Goal: Task Accomplishment & Management: Use online tool/utility

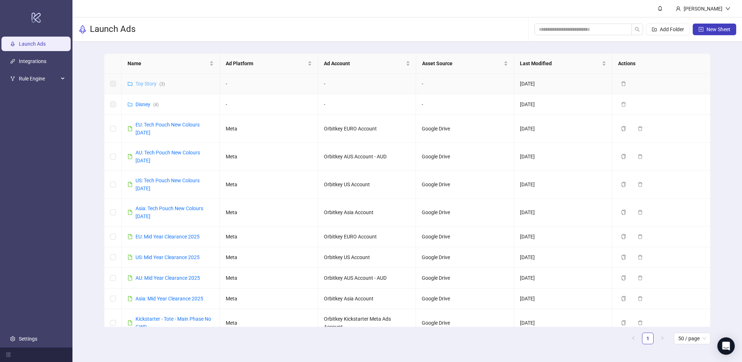
click at [151, 83] on link "Toy Story ( 3 )" at bounding box center [150, 84] width 29 height 6
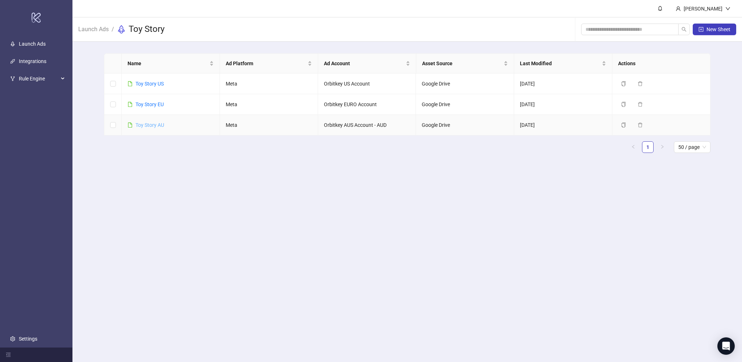
click at [150, 125] on link "Toy Story AU" at bounding box center [150, 125] width 29 height 6
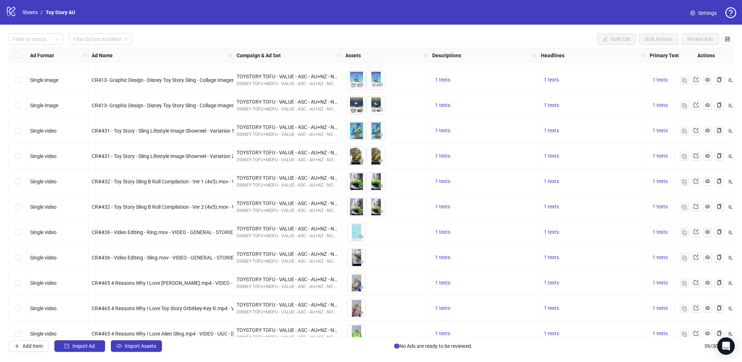
scroll to position [593, 0]
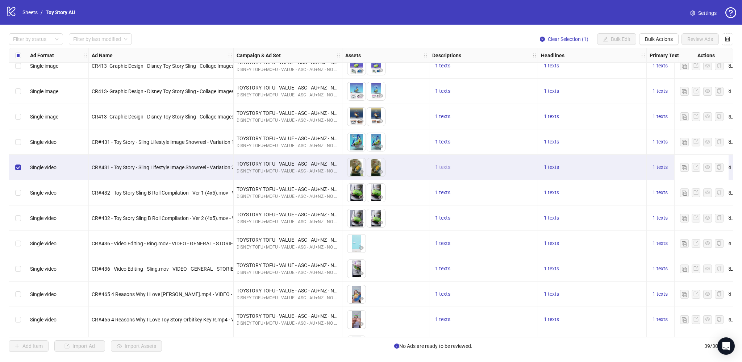
click at [443, 167] on span "1 texts" at bounding box center [442, 167] width 15 height 6
click at [549, 166] on span "1 texts" at bounding box center [551, 167] width 15 height 6
click at [662, 166] on span "1 texts" at bounding box center [660, 167] width 15 height 6
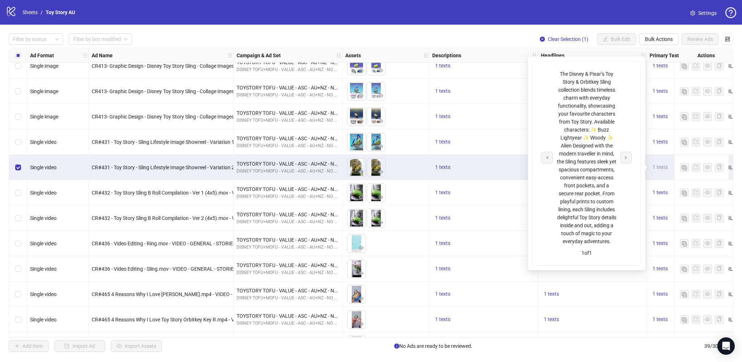
click at [662, 166] on span "1 texts" at bounding box center [660, 167] width 15 height 6
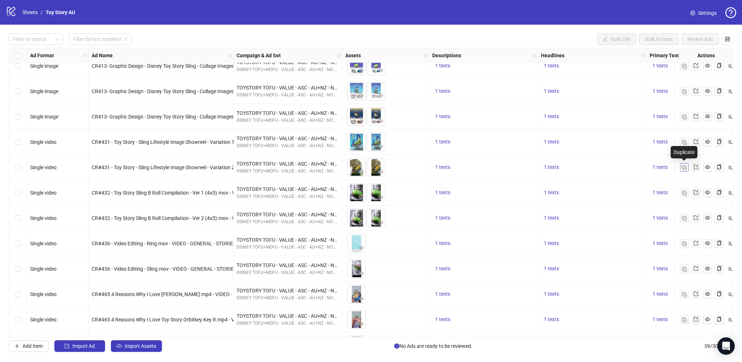
click at [685, 167] on img "button" at bounding box center [684, 167] width 5 height 5
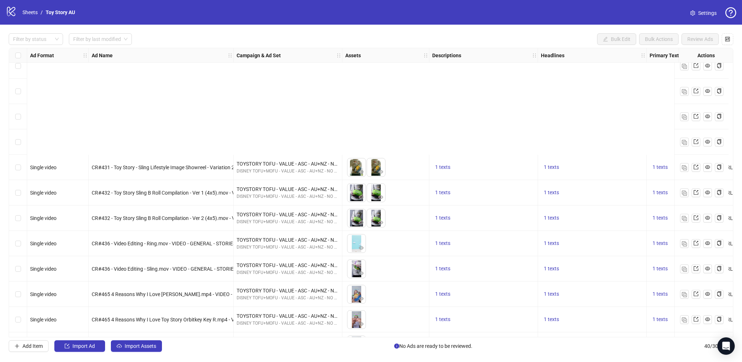
scroll to position [743, 0]
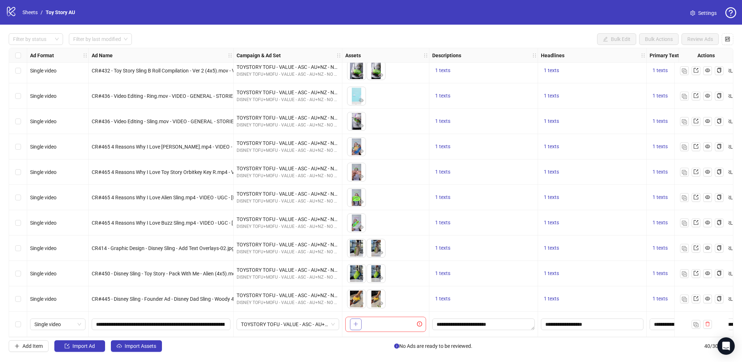
click at [357, 323] on icon "plus" at bounding box center [355, 324] width 5 height 5
click at [350, 319] on button "button" at bounding box center [356, 325] width 12 height 12
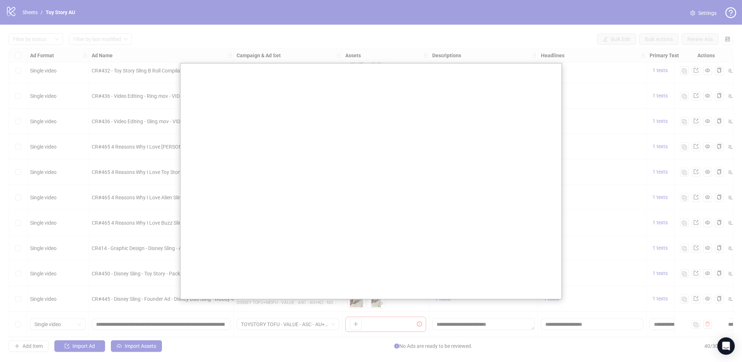
click at [374, 46] on div at bounding box center [371, 181] width 742 height 362
